Goal: Information Seeking & Learning: Learn about a topic

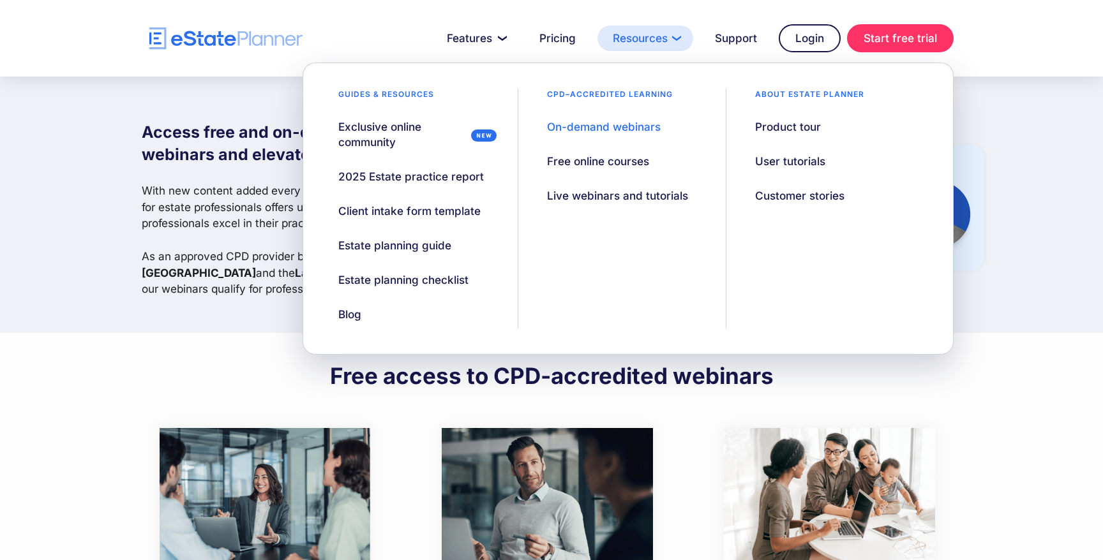
click at [637, 36] on link "Resources" at bounding box center [645, 39] width 96 height 26
click at [618, 126] on div "On-demand webinars" at bounding box center [604, 126] width 114 height 15
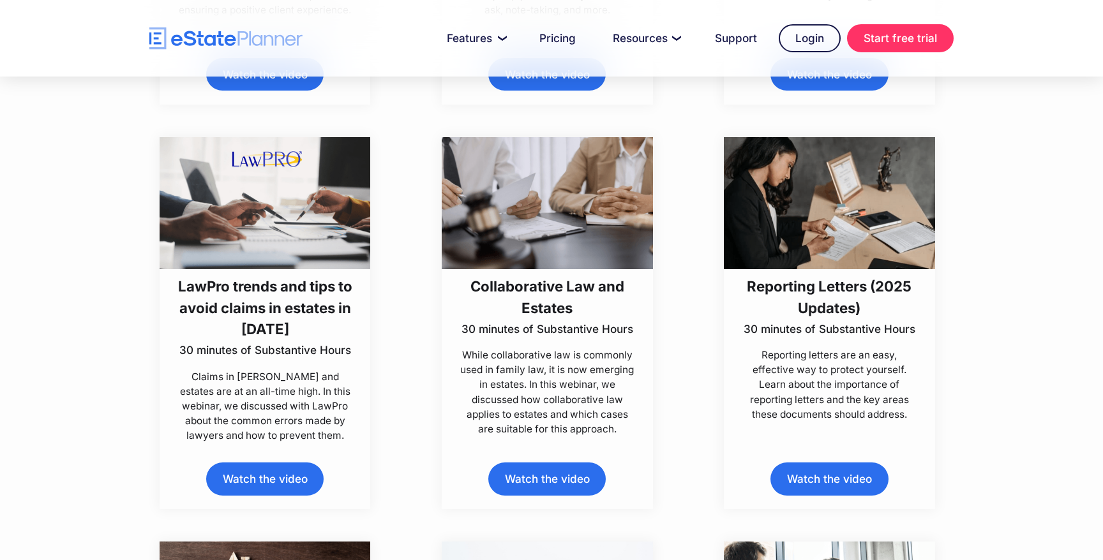
scroll to position [698, 0]
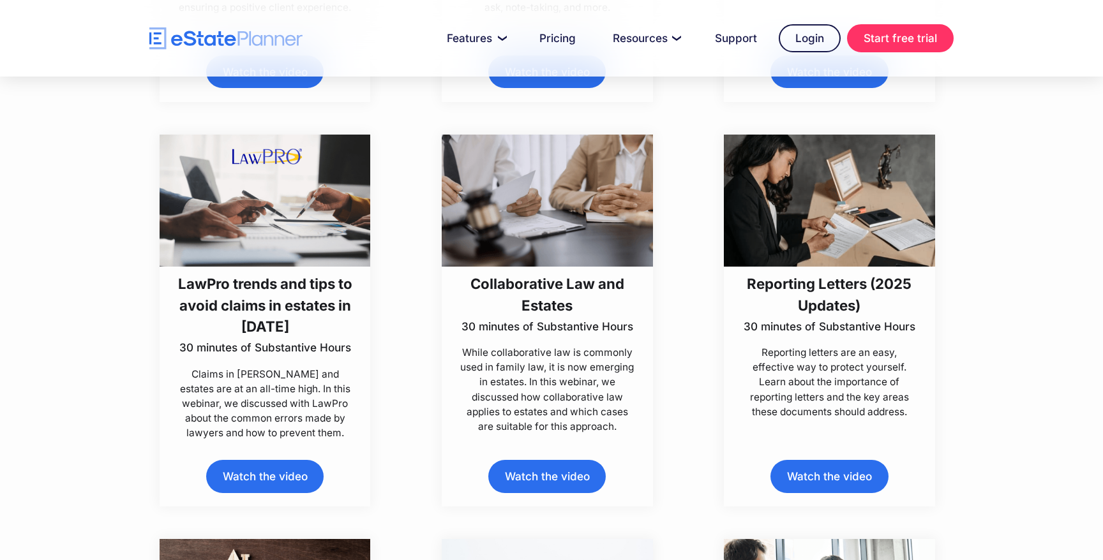
click at [552, 474] on link "Watch the video" at bounding box center [546, 476] width 117 height 33
click at [541, 474] on link "Watch the video" at bounding box center [546, 476] width 117 height 33
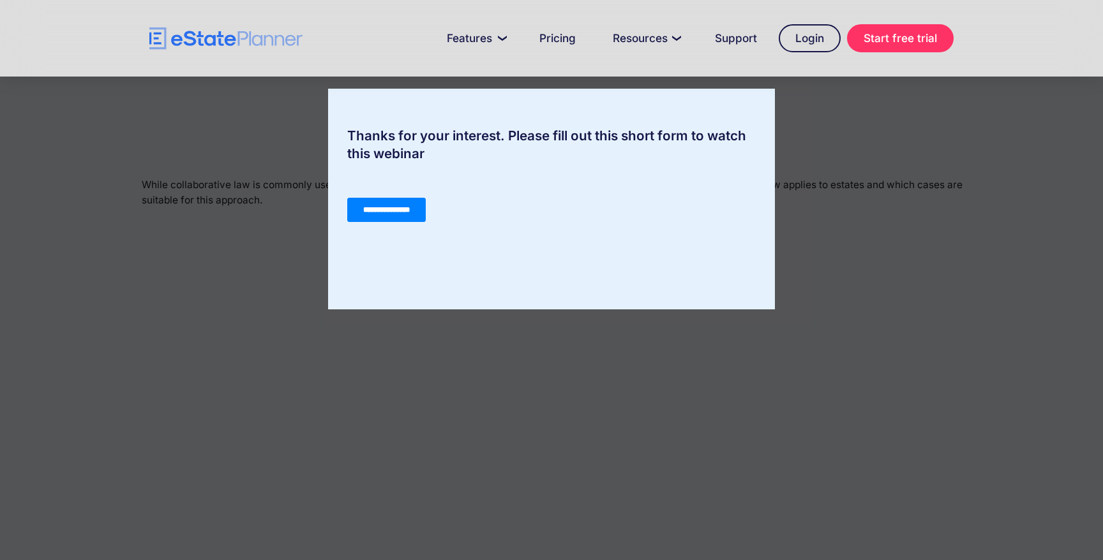
click at [389, 205] on input "**********" at bounding box center [386, 210] width 78 height 24
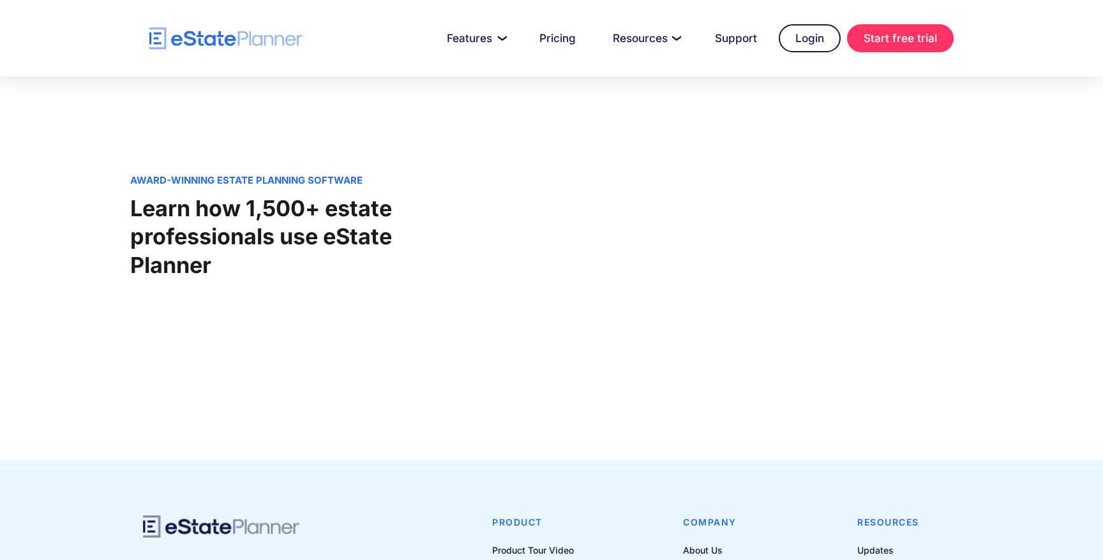
scroll to position [951, 0]
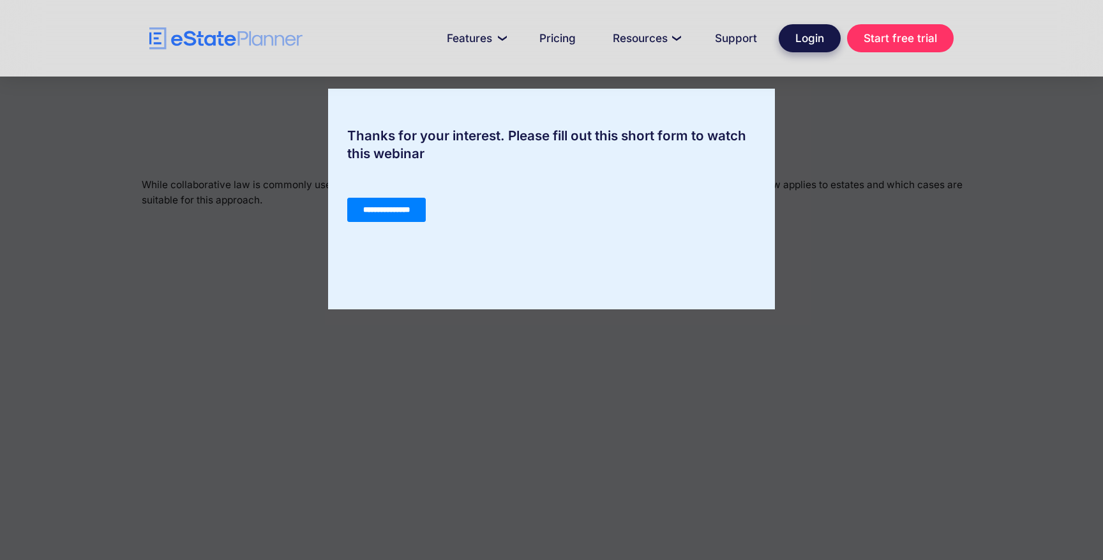
click at [807, 38] on link "Login" at bounding box center [810, 38] width 62 height 28
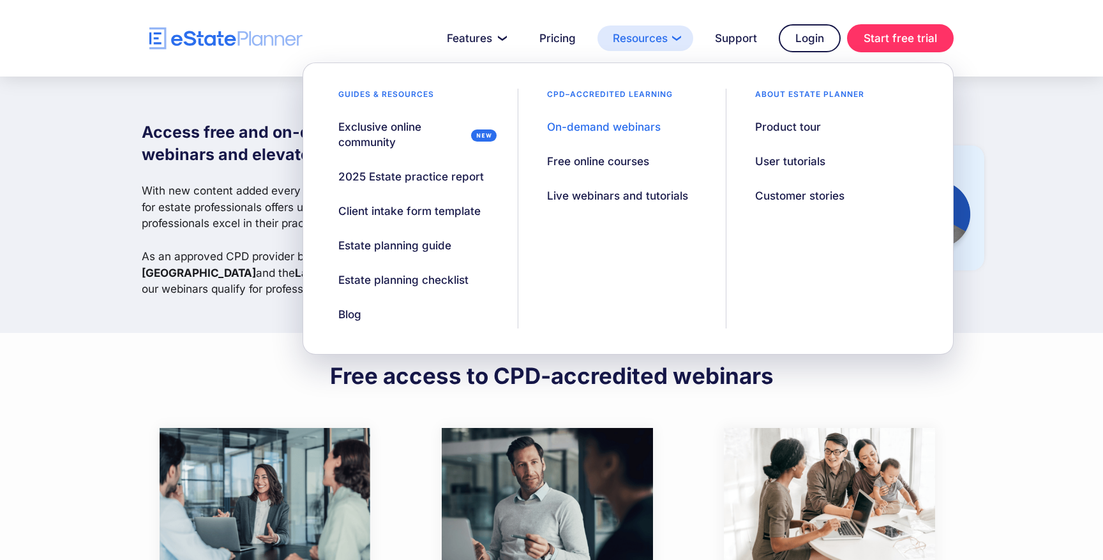
click at [630, 37] on link "Resources" at bounding box center [645, 39] width 96 height 26
click at [610, 127] on div "On-demand webinars" at bounding box center [604, 126] width 114 height 15
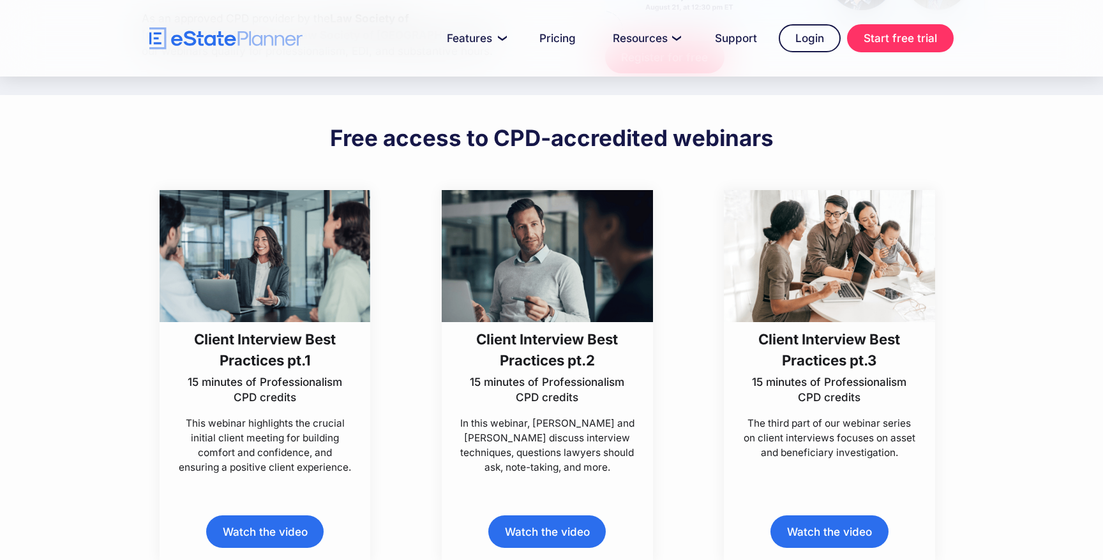
scroll to position [239, 0]
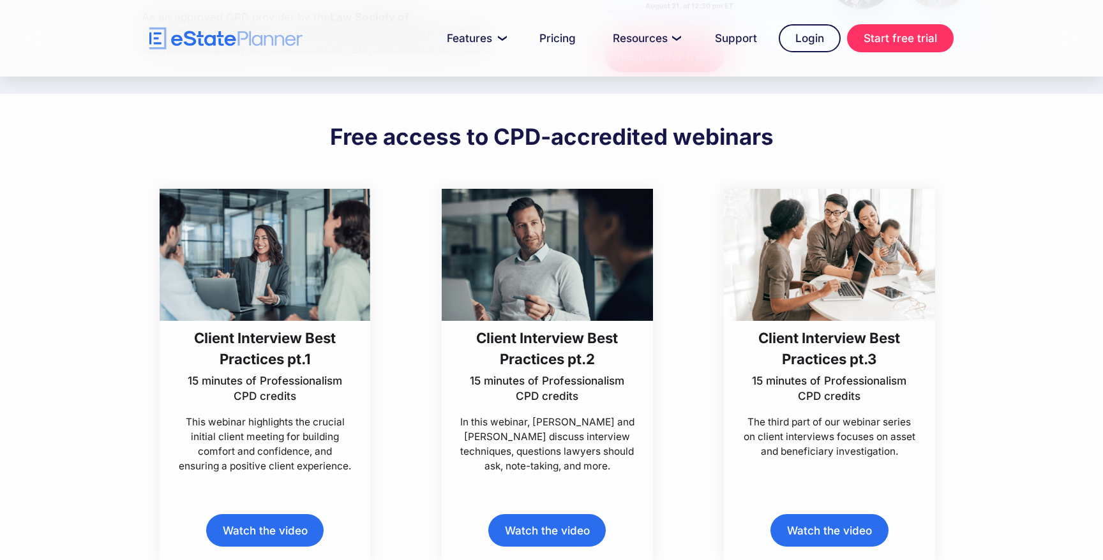
click at [543, 279] on img at bounding box center [547, 255] width 211 height 132
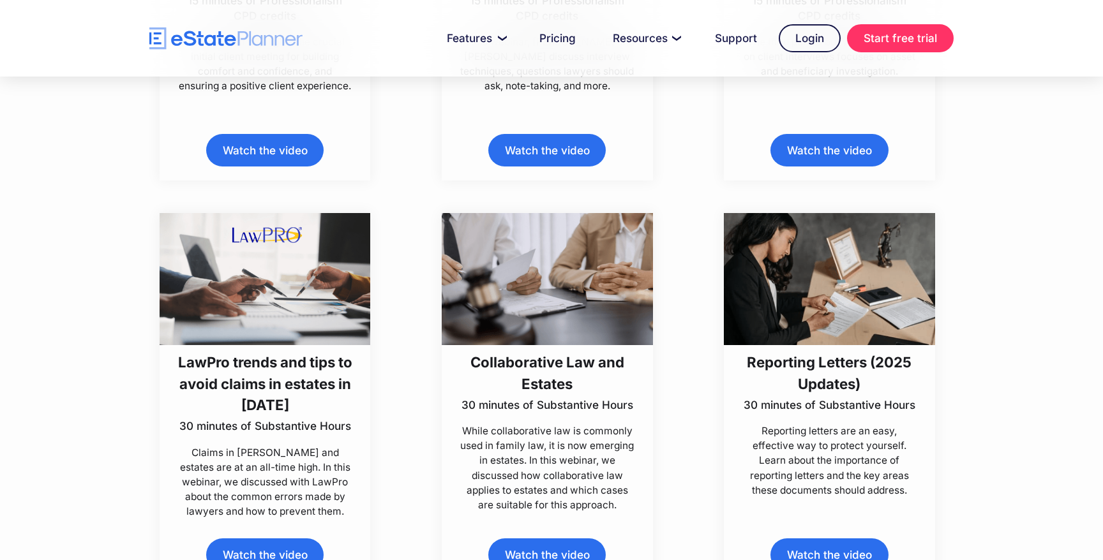
scroll to position [618, 0]
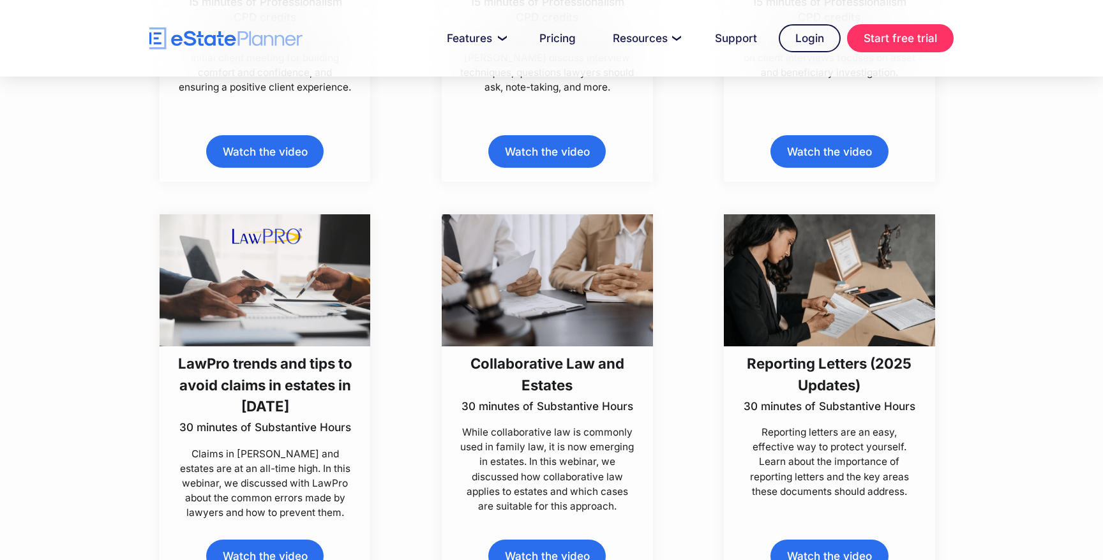
click at [543, 292] on img at bounding box center [547, 280] width 211 height 132
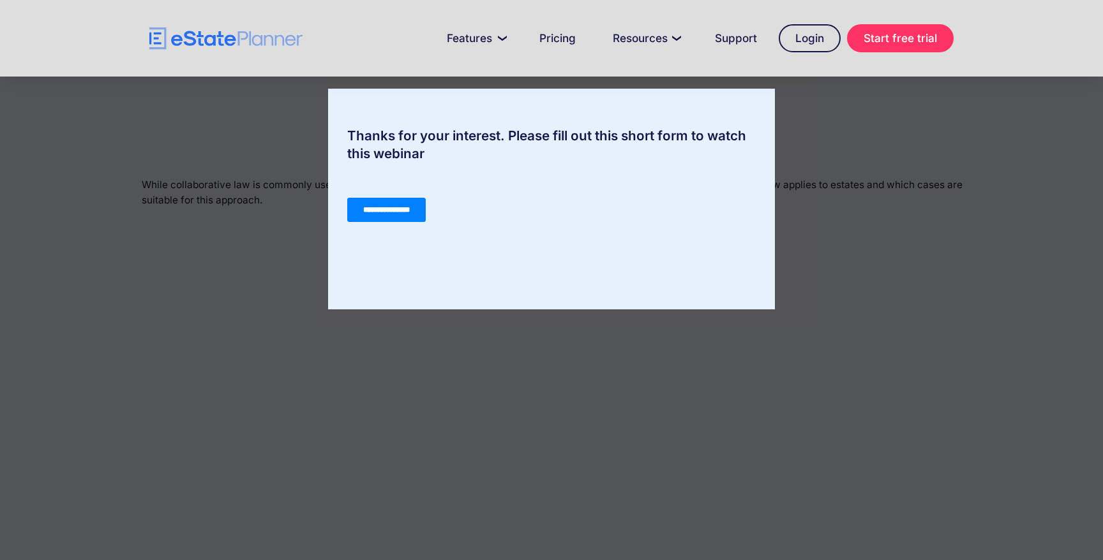
click at [523, 136] on div "Thanks for your interest. Please fill out this short form to watch this webinar" at bounding box center [551, 145] width 447 height 36
click at [397, 149] on div "Thanks for your interest. Please fill out this short form to watch this webinar" at bounding box center [551, 145] width 447 height 36
click at [531, 209] on div "**********" at bounding box center [551, 210] width 408 height 46
click at [381, 138] on div "Thanks for your interest. Please fill out this short form to watch this webinar" at bounding box center [551, 145] width 447 height 36
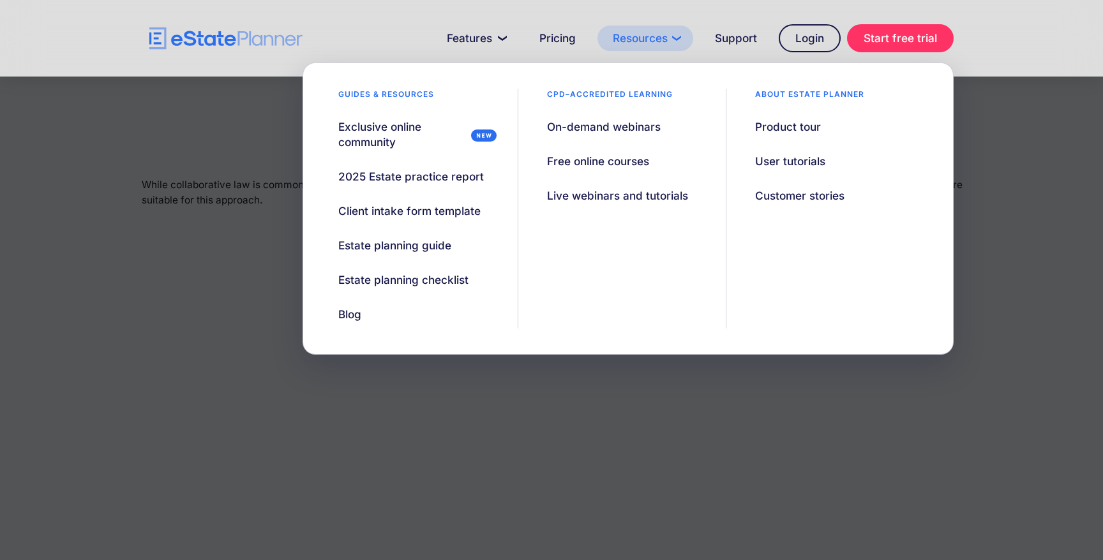
click at [630, 38] on link "Resources" at bounding box center [645, 39] width 96 height 26
click at [569, 128] on div "On-demand webinars" at bounding box center [604, 126] width 114 height 15
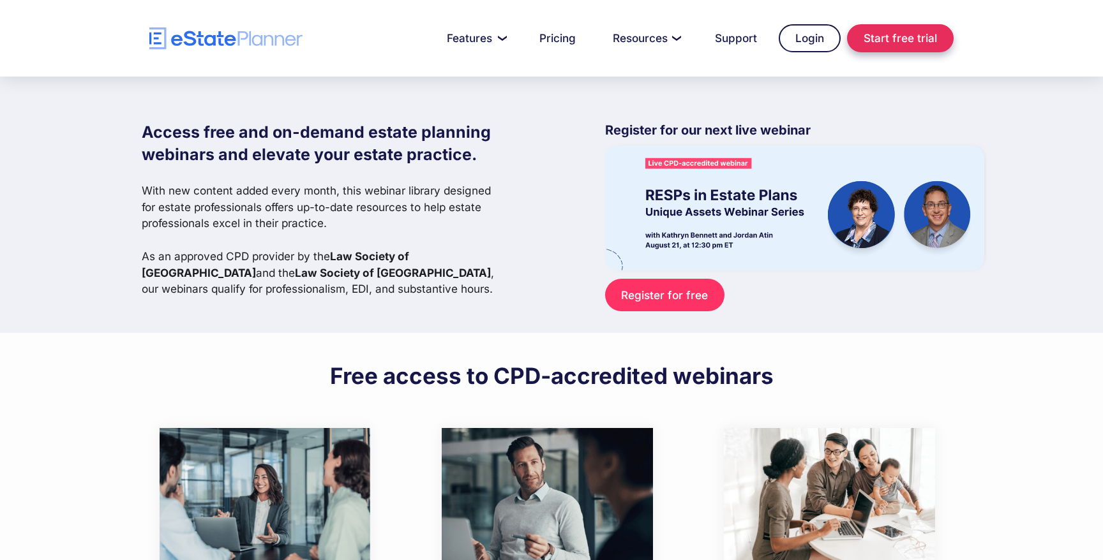
click at [907, 34] on link "Start free trial" at bounding box center [900, 38] width 107 height 28
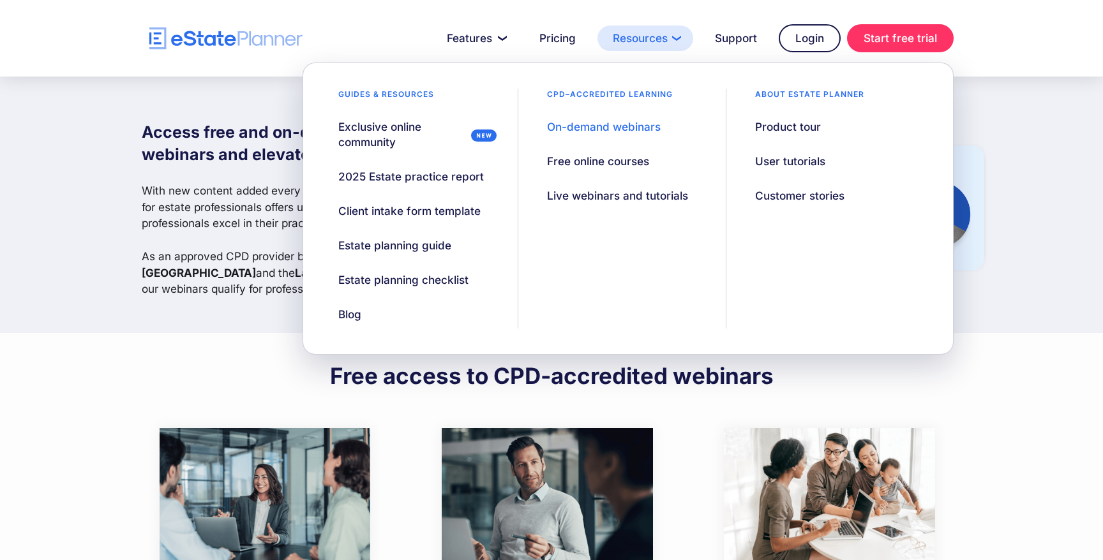
click at [621, 38] on link "Resources" at bounding box center [645, 39] width 96 height 26
click at [601, 121] on div "On-demand webinars" at bounding box center [604, 126] width 114 height 15
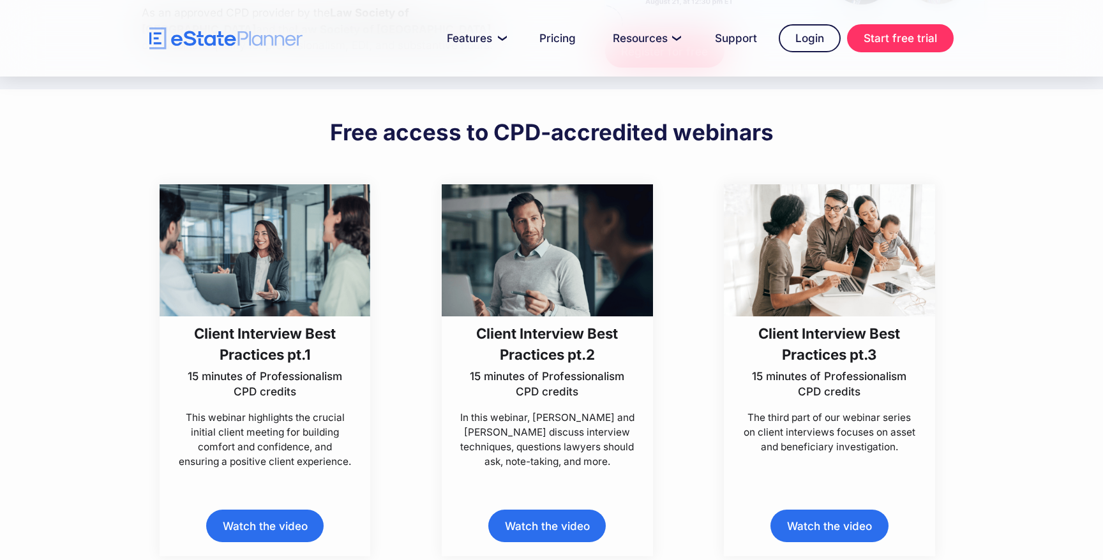
scroll to position [245, 0]
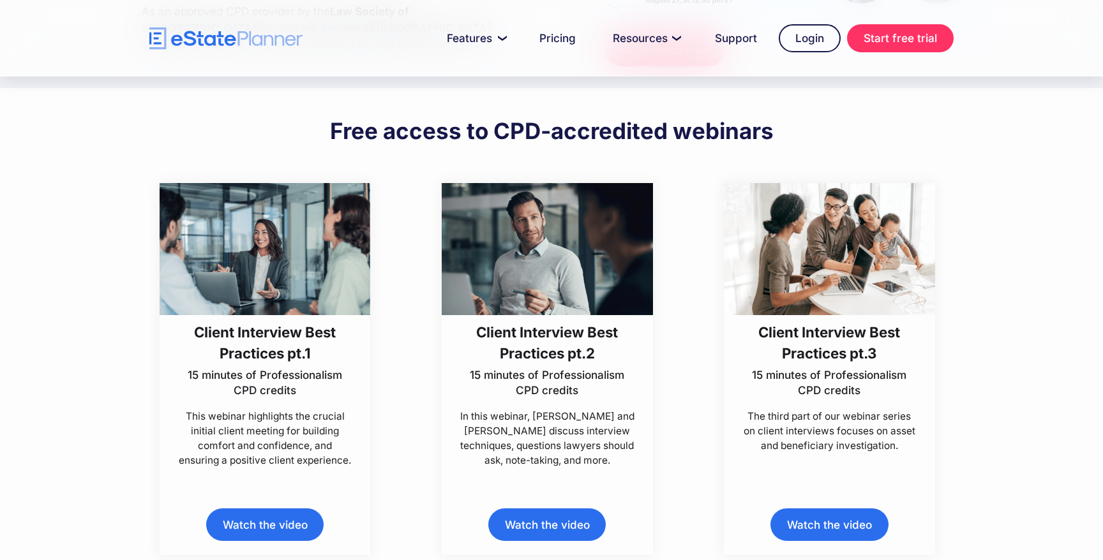
click at [539, 265] on img at bounding box center [547, 249] width 211 height 132
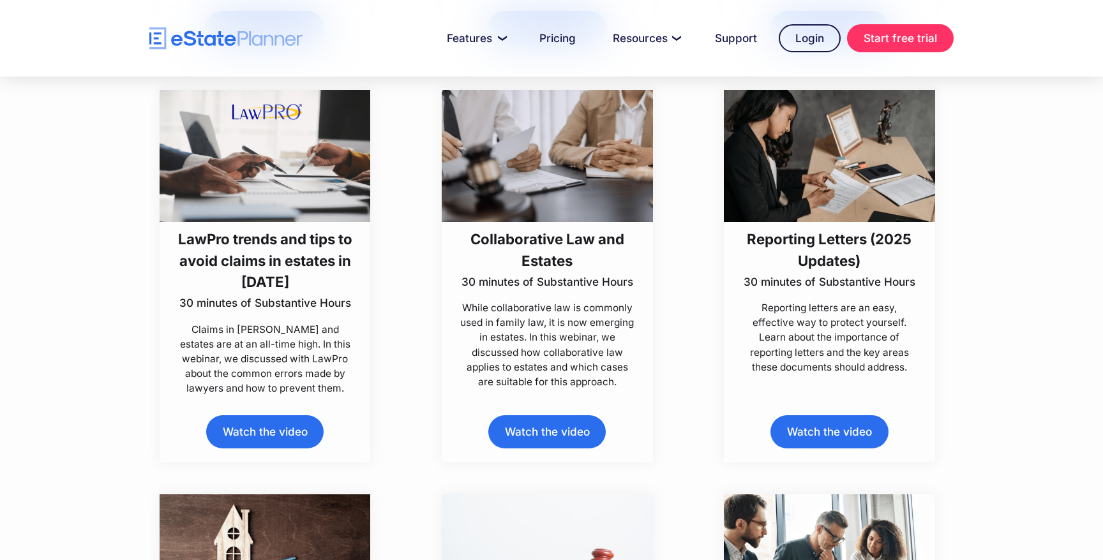
scroll to position [752, 0]
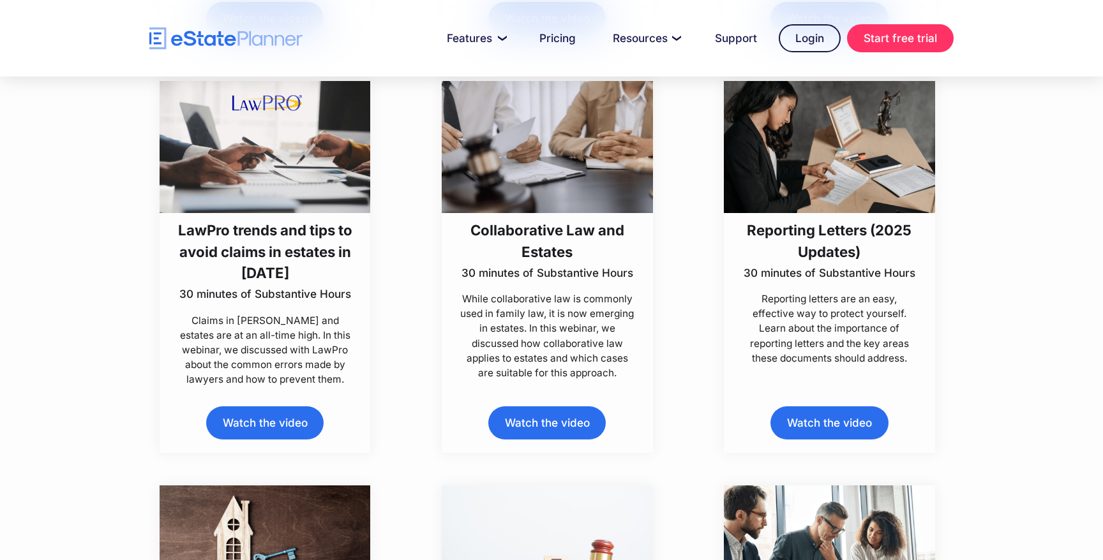
click at [546, 186] on img at bounding box center [547, 147] width 211 height 132
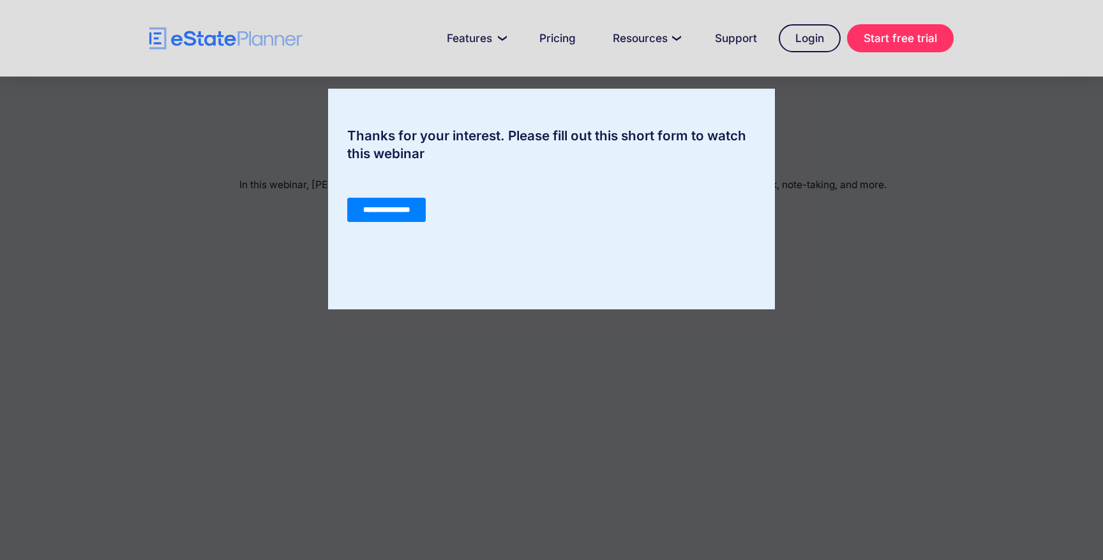
click html "**********"
click at [394, 205] on input "**********" at bounding box center [386, 210] width 78 height 24
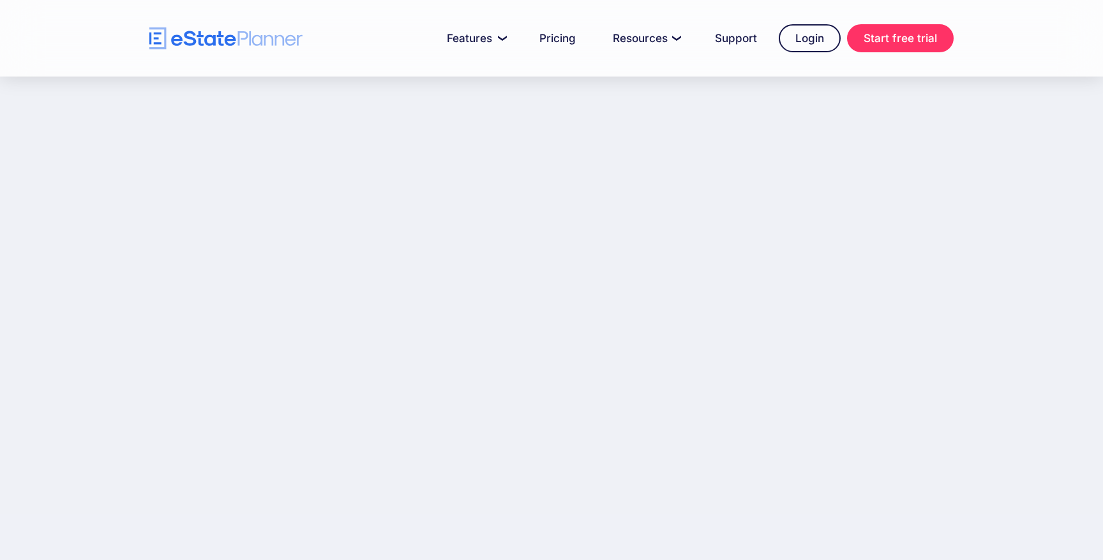
scroll to position [208, 0]
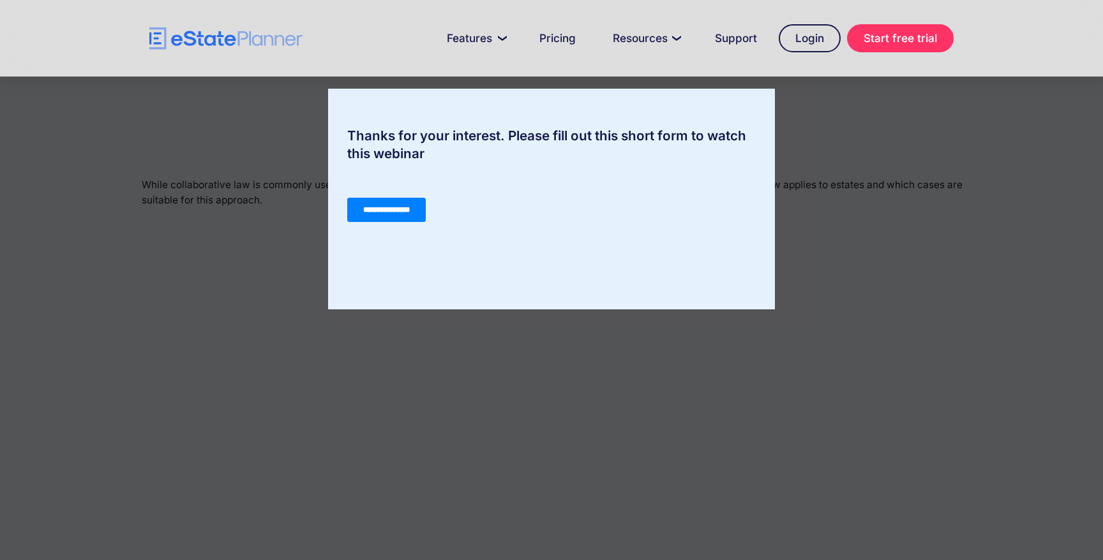
click at [525, 223] on div "**********" at bounding box center [551, 210] width 408 height 46
click at [576, 133] on div "Thanks for your interest. Please fill out this short form to watch this webinar" at bounding box center [551, 145] width 447 height 36
click at [403, 209] on input "**********" at bounding box center [386, 210] width 78 height 24
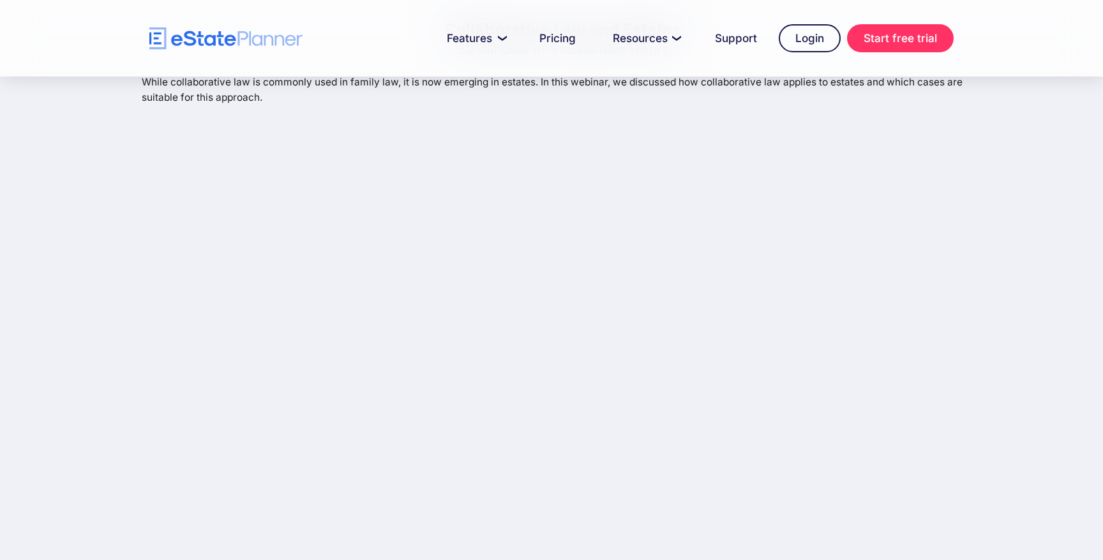
scroll to position [104, 0]
